Goal: Contribute content

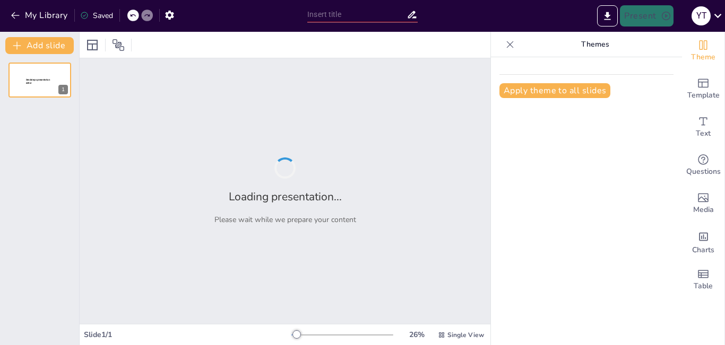
type input "enfermedades del sentido en el adulto mayor"
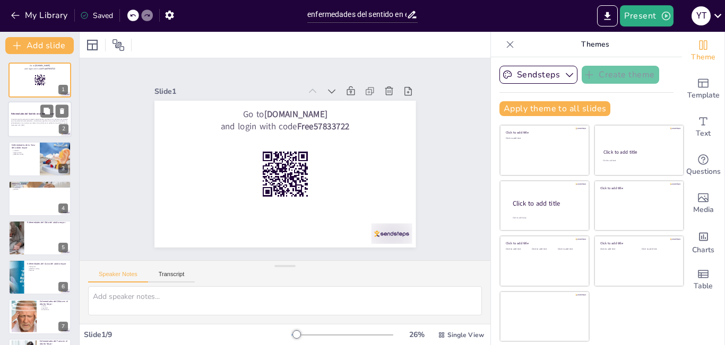
click at [18, 112] on div "Enfermedades del Sentido en el Adulto Mayor" at bounding box center [39, 114] width 57 height 5
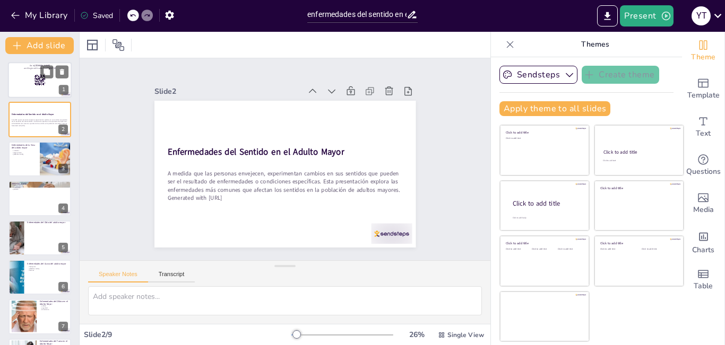
click at [24, 90] on div at bounding box center [40, 80] width 64 height 36
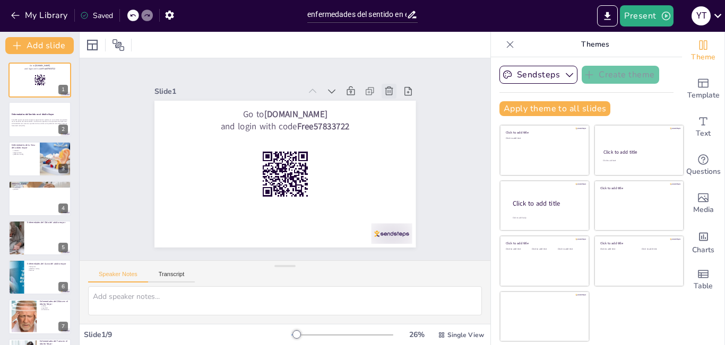
click at [404, 159] on icon at bounding box center [410, 165] width 12 height 12
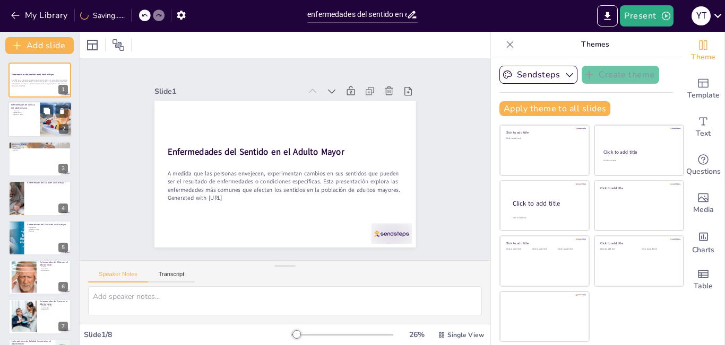
click at [58, 122] on div at bounding box center [56, 120] width 64 height 36
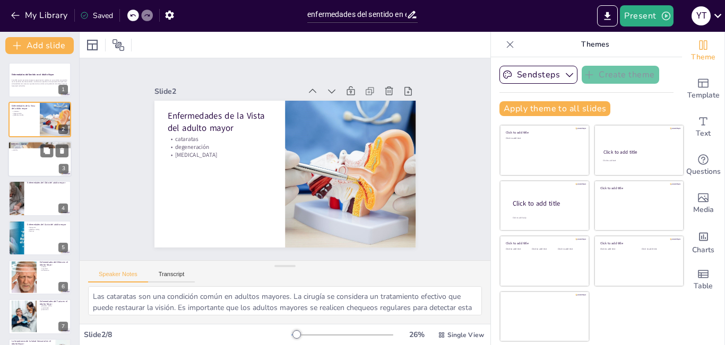
click at [39, 164] on div at bounding box center [40, 159] width 64 height 36
type textarea "El daño al [MEDICAL_DATA] es un resultado directo del [MEDICAL_DATA], y este da…"
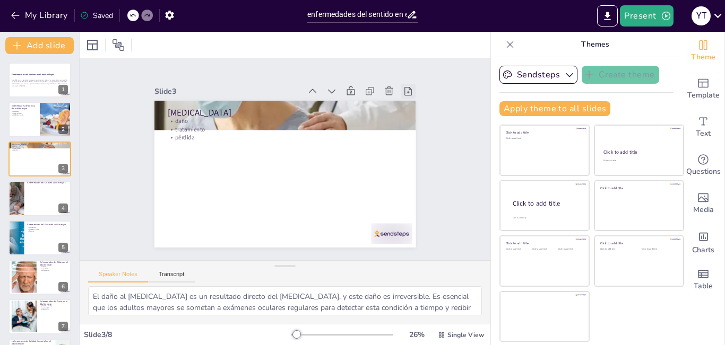
click at [153, 135] on icon at bounding box center [145, 142] width 15 height 15
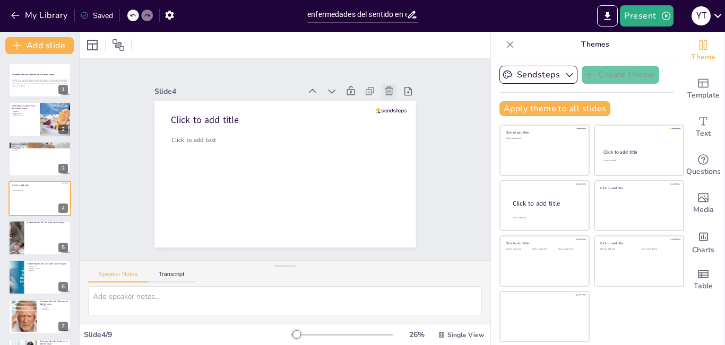
click at [401, 171] on icon at bounding box center [408, 178] width 15 height 15
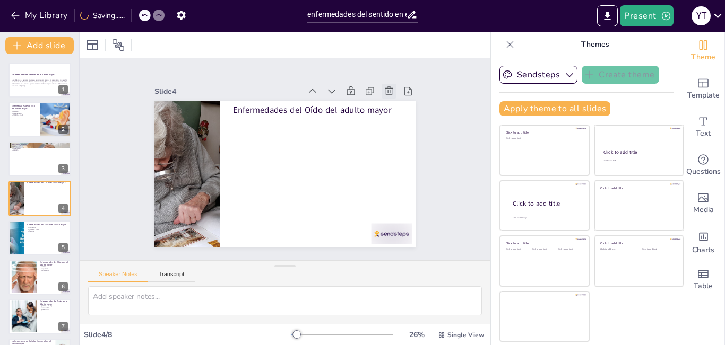
type textarea "Esta es una pregunta que puedes hacerle a tu audiencia mientras presentas. Tu a…"
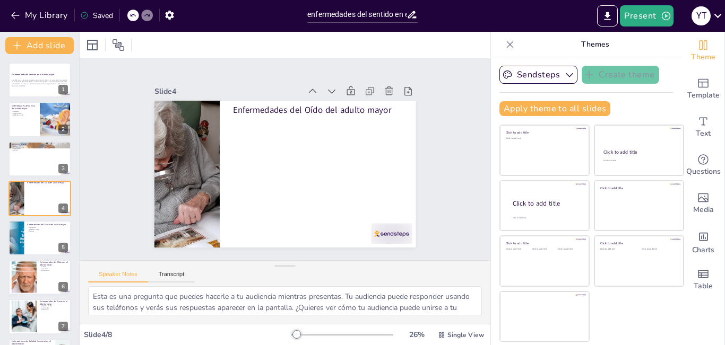
click at [131, 16] on icon at bounding box center [132, 15] width 5 height 3
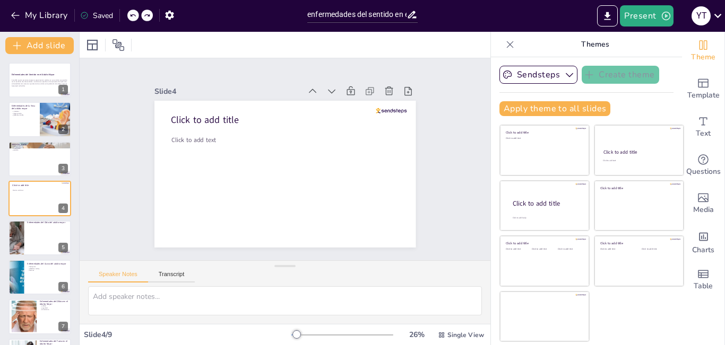
click at [131, 16] on icon at bounding box center [132, 15] width 5 height 3
click at [307, 86] on icon at bounding box center [312, 91] width 11 height 11
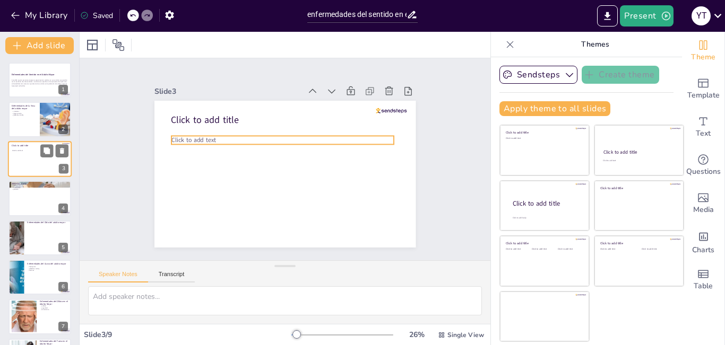
click at [16, 154] on div at bounding box center [40, 159] width 64 height 36
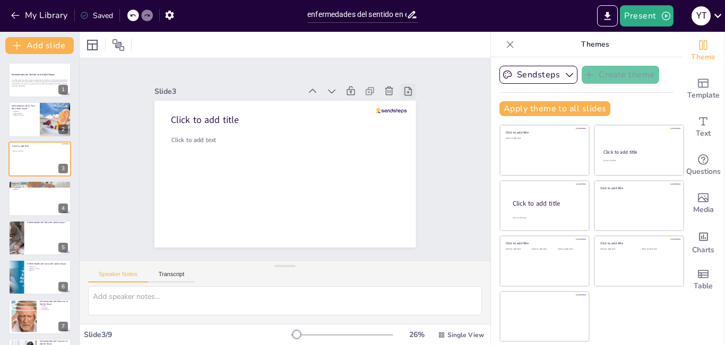
click at [361, 275] on div at bounding box center [353, 282] width 15 height 15
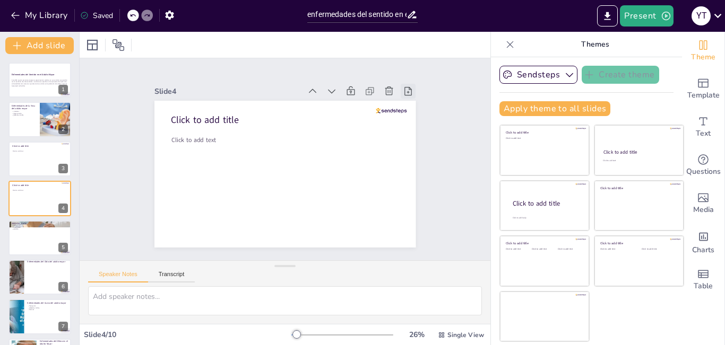
click at [199, 59] on icon at bounding box center [192, 53] width 13 height 13
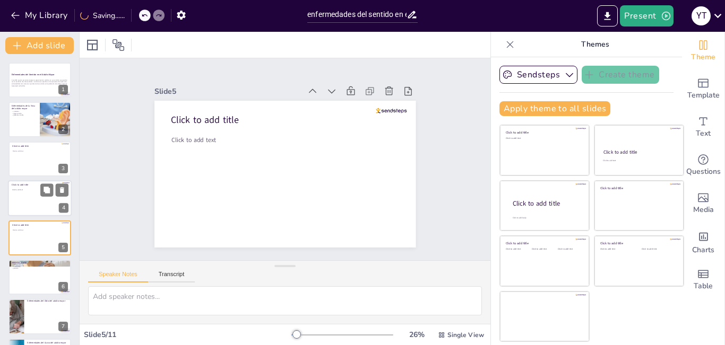
click at [36, 192] on div at bounding box center [40, 198] width 64 height 36
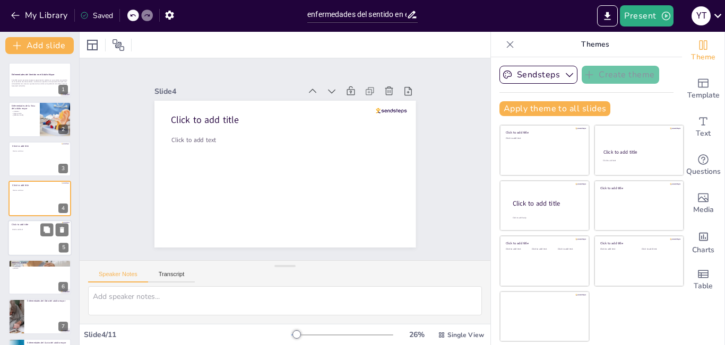
click at [28, 233] on div at bounding box center [40, 238] width 64 height 36
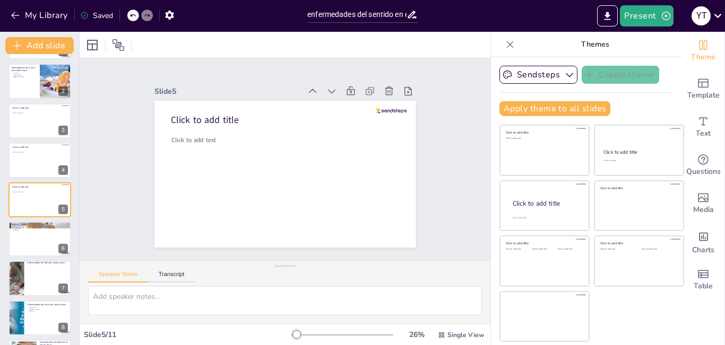
click at [129, 11] on div at bounding box center [133, 16] width 12 height 12
click at [130, 12] on div at bounding box center [133, 16] width 12 height 12
click at [130, 12] on div "My Library Saved" at bounding box center [89, 14] width 179 height 19
click at [130, 12] on div "My Library Saving......" at bounding box center [95, 14] width 191 height 19
click at [131, 14] on icon at bounding box center [132, 15] width 6 height 6
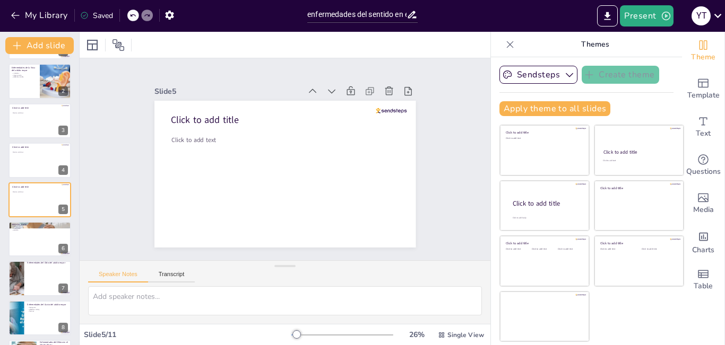
click at [136, 14] on icon at bounding box center [132, 15] width 6 height 6
click at [167, 14] on icon "button" at bounding box center [169, 15] width 8 height 9
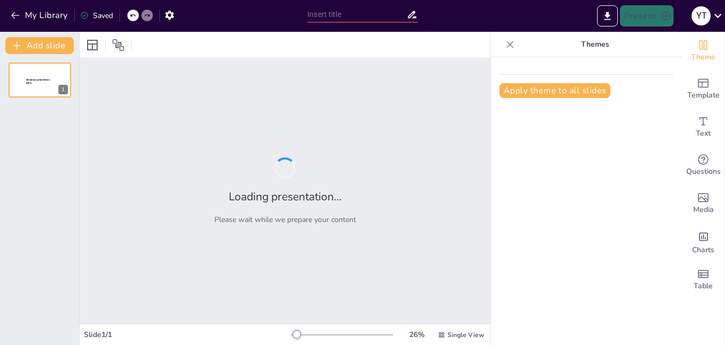
type input "enfermedades del sentido en el adulto mayor"
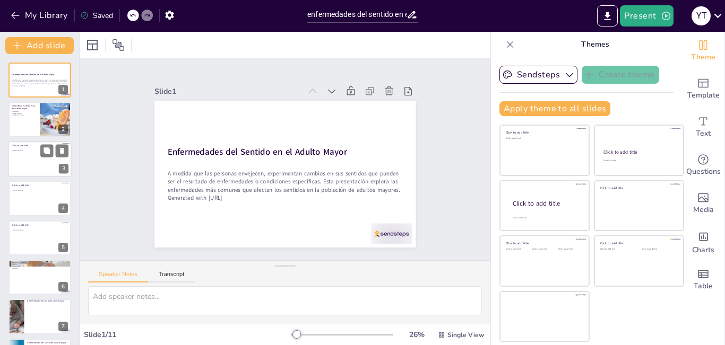
click at [27, 155] on div at bounding box center [40, 159] width 64 height 36
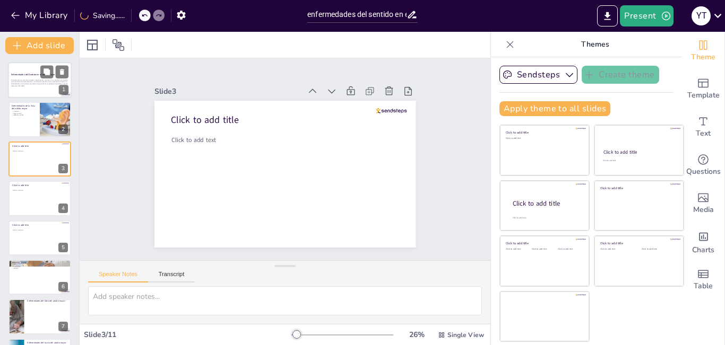
click at [33, 91] on div at bounding box center [40, 80] width 64 height 36
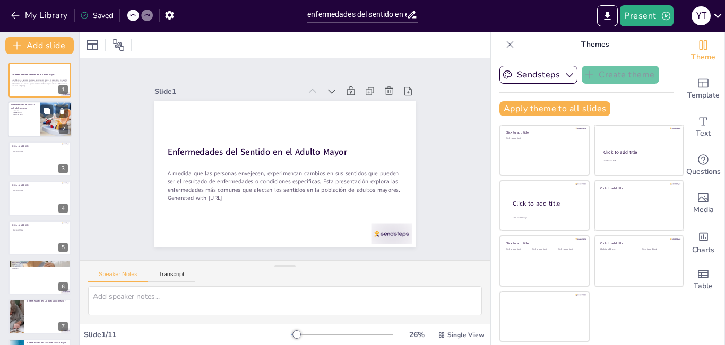
click at [29, 119] on div at bounding box center [40, 120] width 64 height 36
type textarea "Las cataratas son una condición común en adultos mayores. La cirugía se conside…"
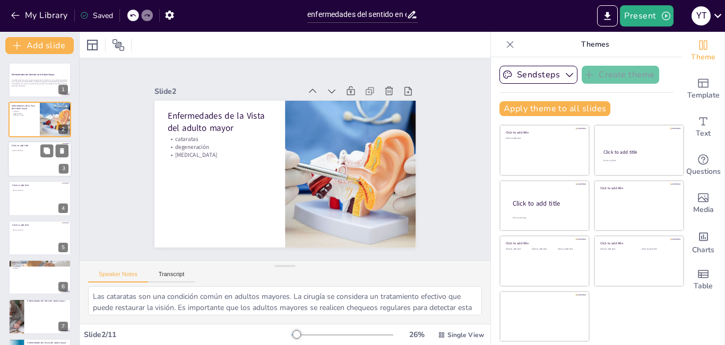
click at [37, 158] on div at bounding box center [40, 159] width 64 height 36
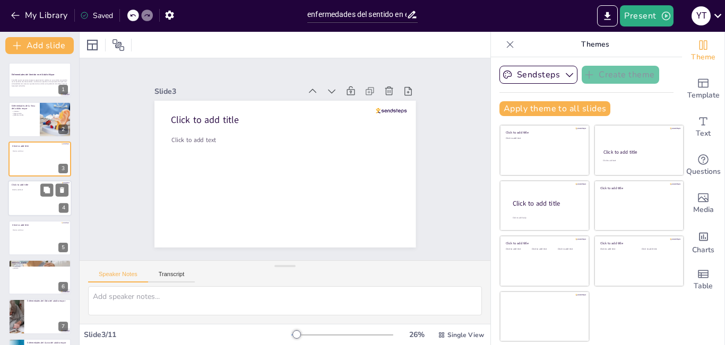
click at [20, 198] on div at bounding box center [40, 198] width 64 height 36
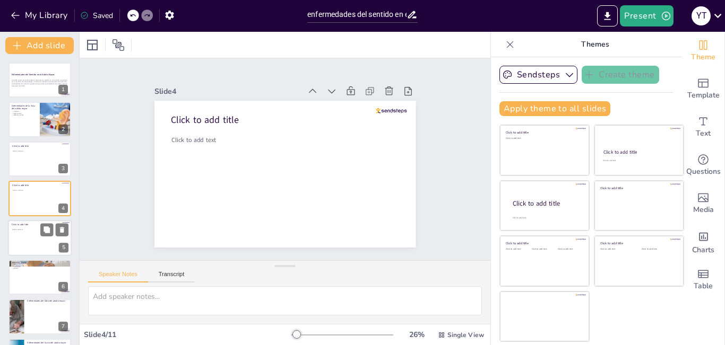
click at [30, 240] on div at bounding box center [40, 238] width 64 height 36
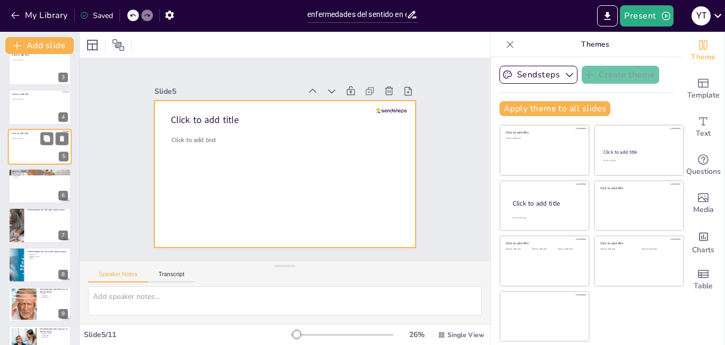
scroll to position [144, 0]
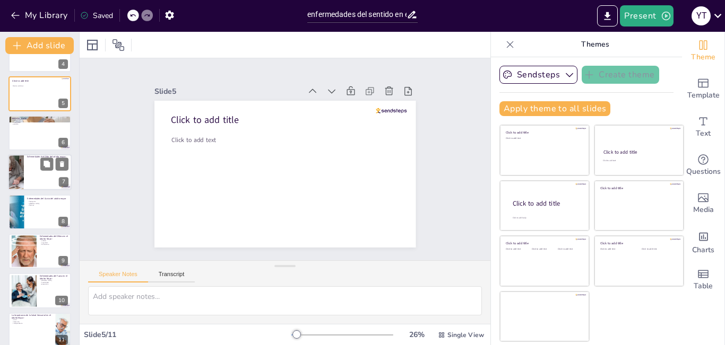
click at [45, 175] on ul at bounding box center [48, 175] width 48 height 32
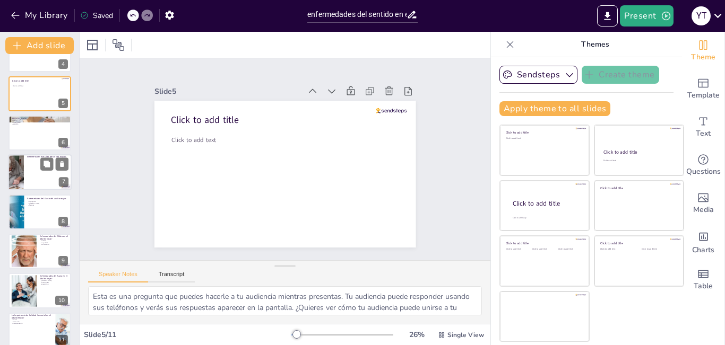
scroll to position [117, 0]
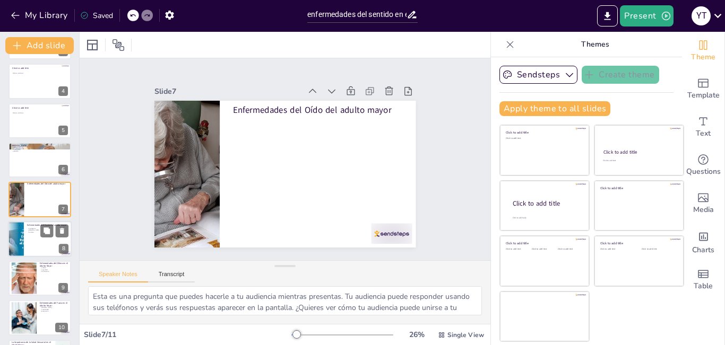
click at [33, 238] on div at bounding box center [40, 239] width 64 height 36
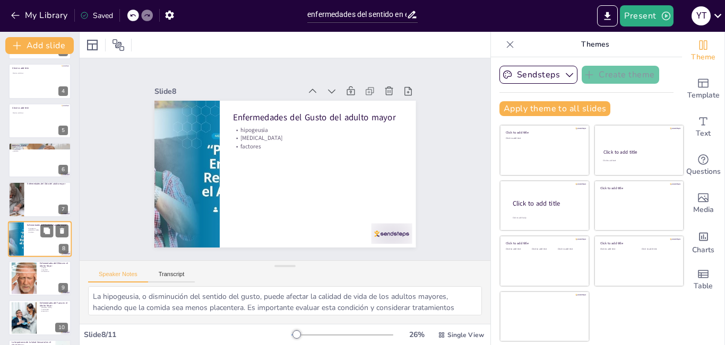
scroll to position [155, 0]
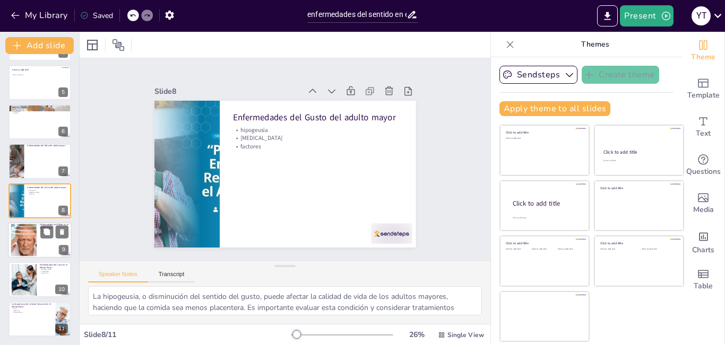
click at [29, 236] on div at bounding box center [24, 240] width 62 height 32
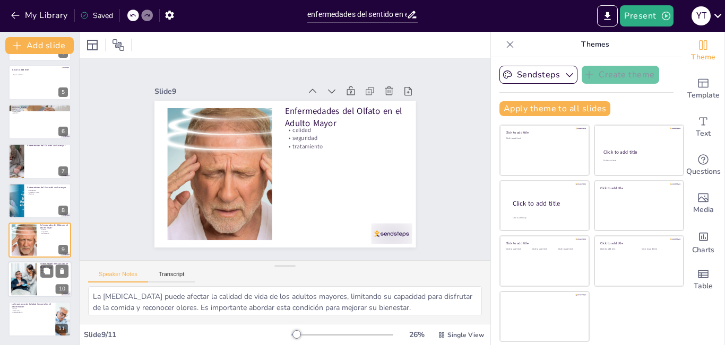
click at [27, 266] on div at bounding box center [23, 280] width 48 height 32
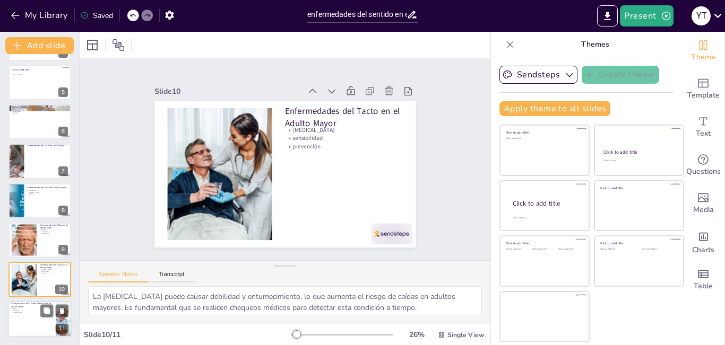
click at [31, 315] on div at bounding box center [40, 319] width 64 height 36
type textarea "La salud sensorial es un componente vital del bienestar general en los adultos …"
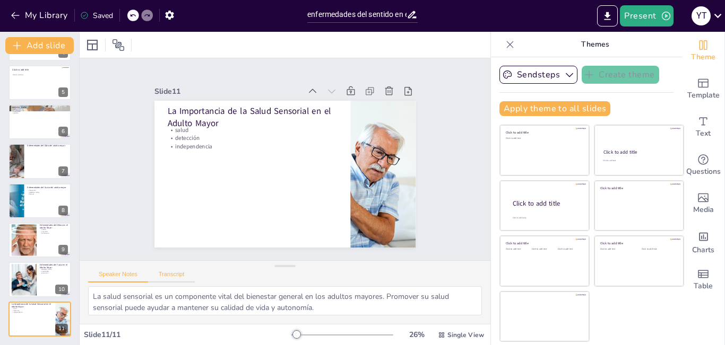
click at [168, 274] on button "Transcript" at bounding box center [171, 277] width 47 height 12
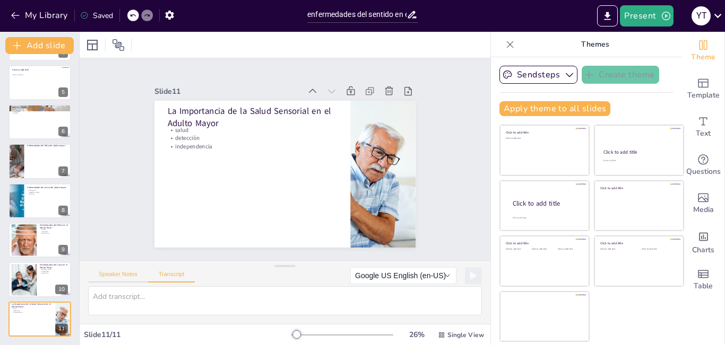
click at [126, 272] on button "Speaker Notes" at bounding box center [118, 277] width 60 height 12
